Goal: Navigation & Orientation: Find specific page/section

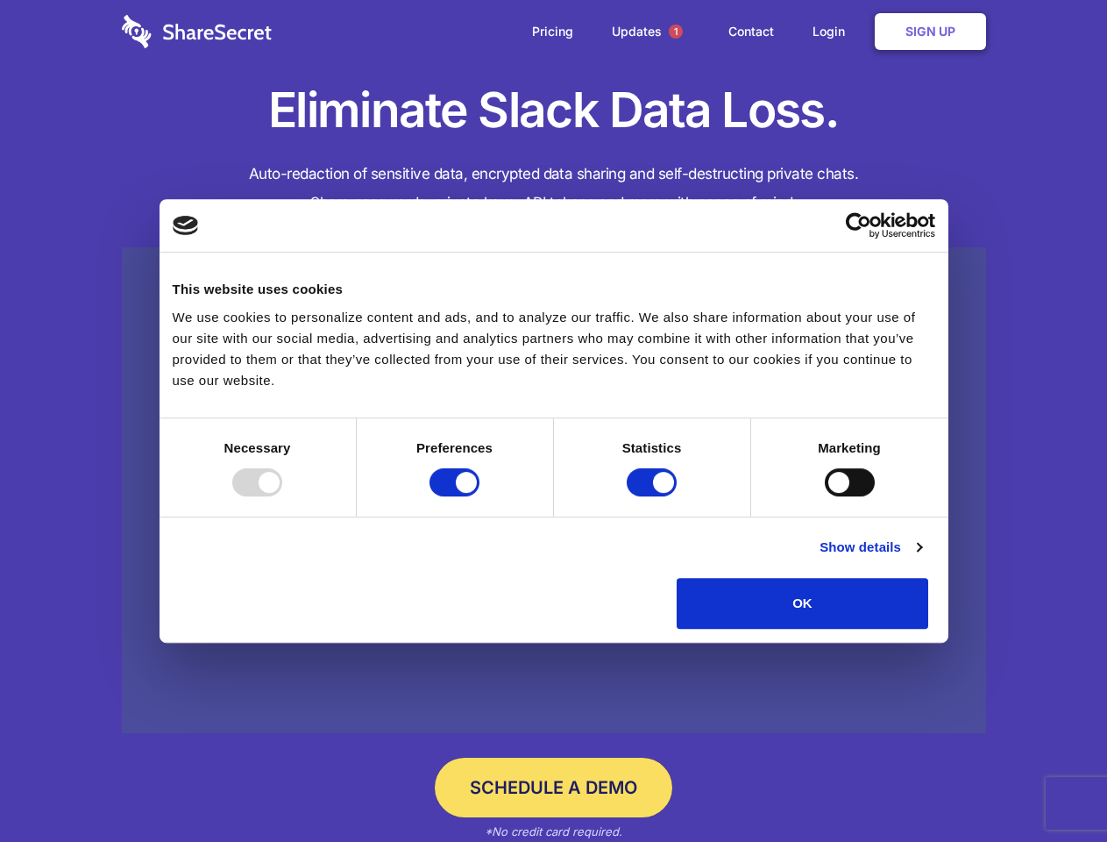
click at [282, 496] on div at bounding box center [257, 482] width 50 height 28
click at [480, 496] on input "Preferences" at bounding box center [455, 482] width 50 height 28
checkbox input "false"
click at [654, 496] on input "Statistics" at bounding box center [652, 482] width 50 height 28
checkbox input "false"
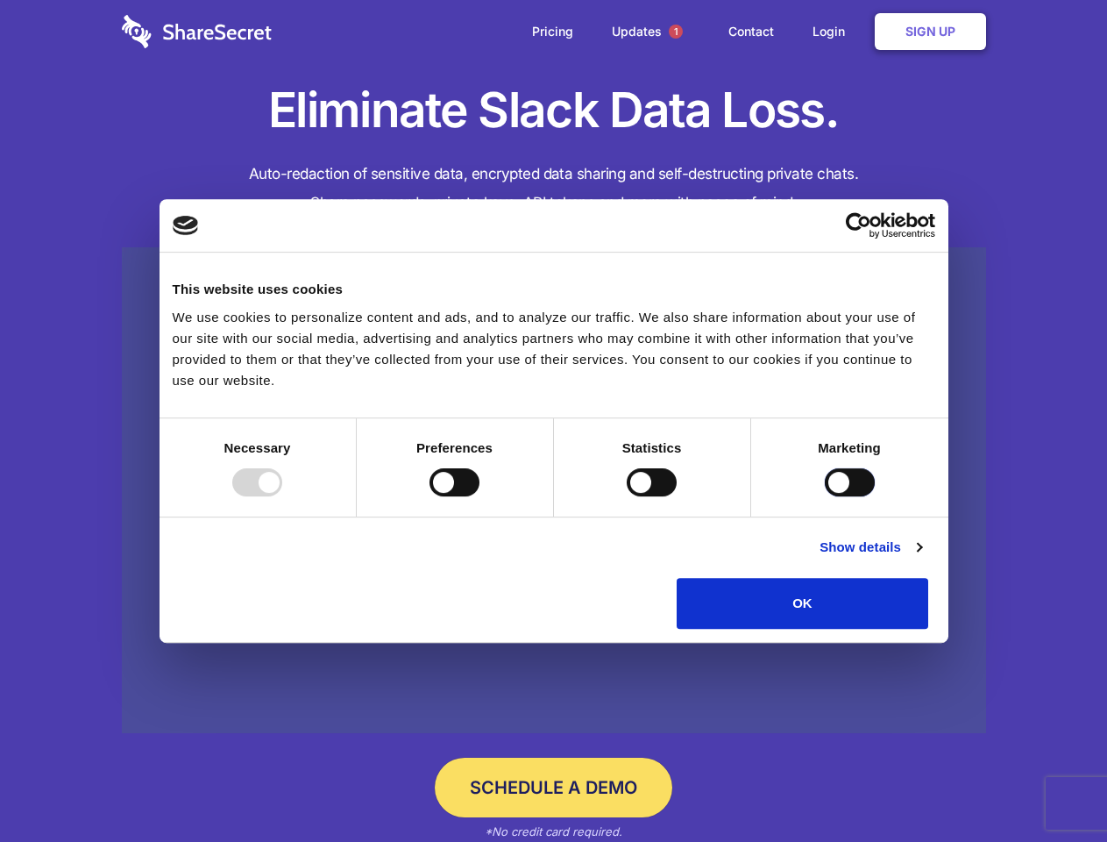
click at [825, 496] on input "Marketing" at bounding box center [850, 482] width 50 height 28
checkbox input "true"
click at [921, 558] on link "Show details" at bounding box center [871, 547] width 102 height 21
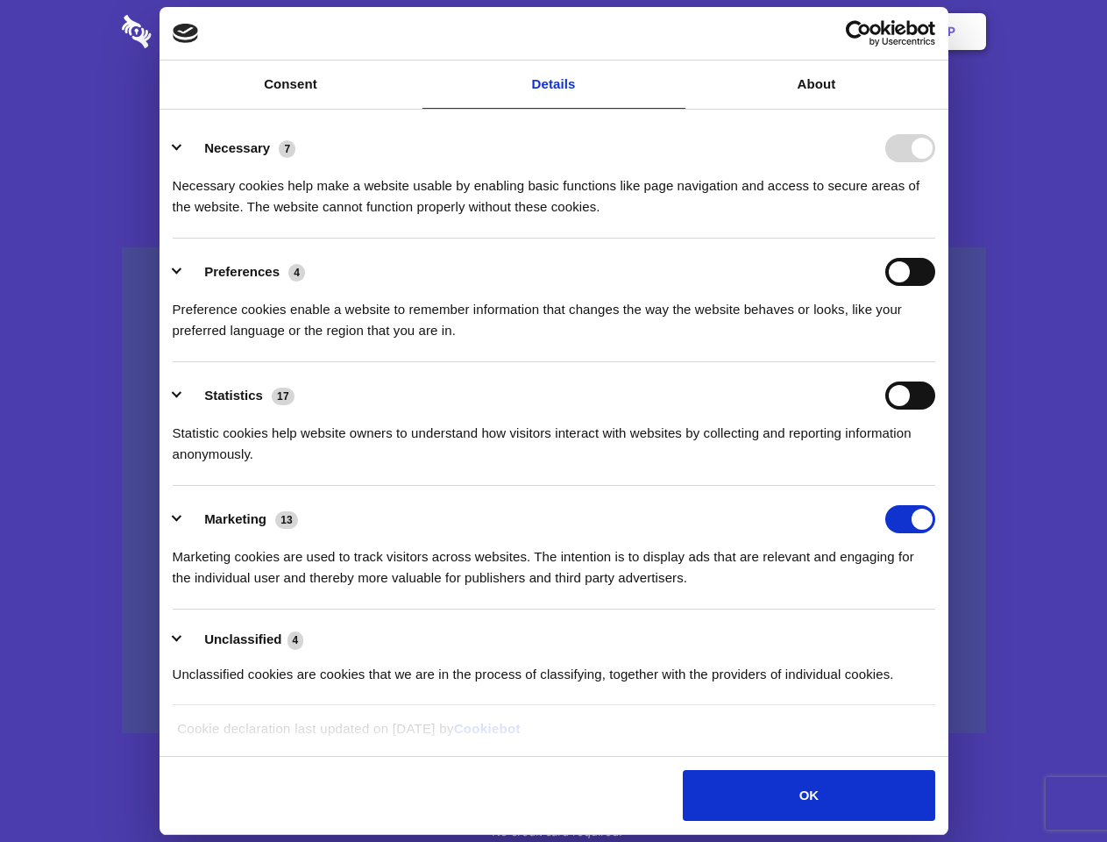
click at [943, 635] on ul "Necessary 7 Necessary cookies help make a website usable by enabling basic func…" at bounding box center [553, 410] width 779 height 591
click at [675, 32] on span "1" at bounding box center [676, 32] width 14 height 14
